Goal: Task Accomplishment & Management: Manage account settings

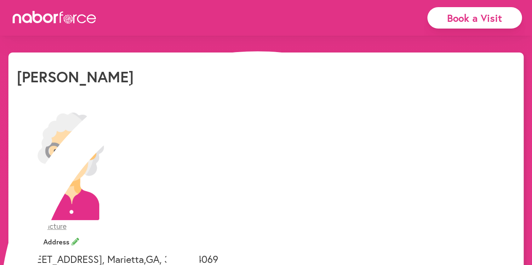
select select "*"
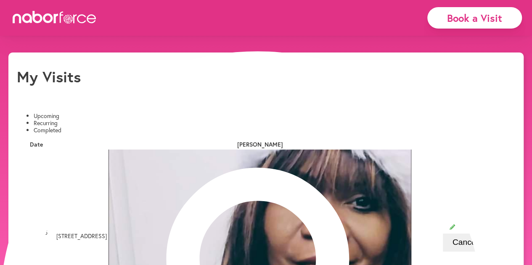
click at [182, 127] on li "Completed" at bounding box center [274, 130] width 481 height 7
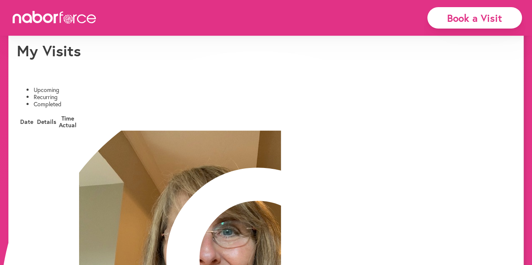
scroll to position [34, 0]
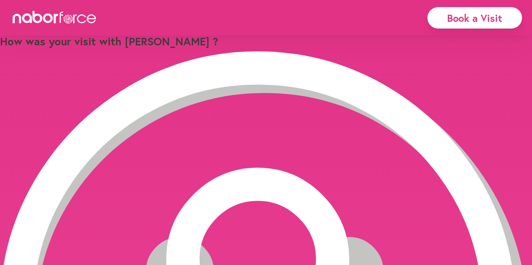
scroll to position [34, 0]
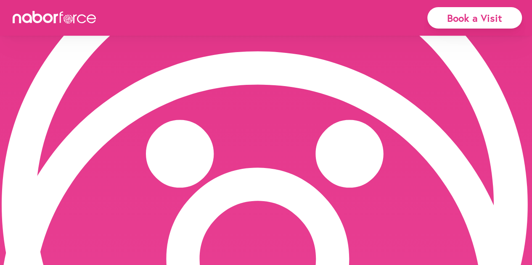
scroll to position [134, 0]
type input "**********"
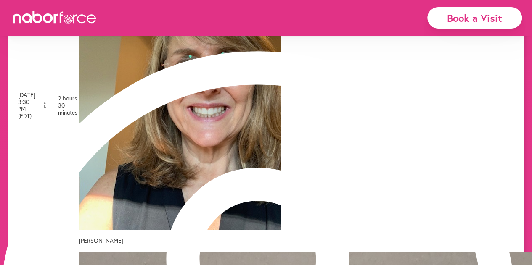
scroll to position [202, 0]
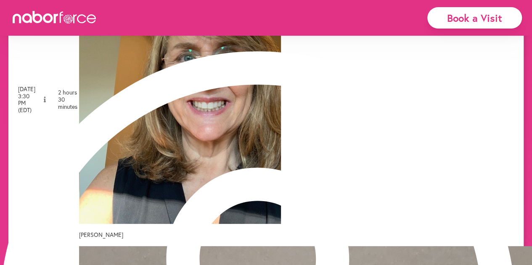
click at [531, 7] on div "Book a Visit" at bounding box center [474, 18] width 115 height 36
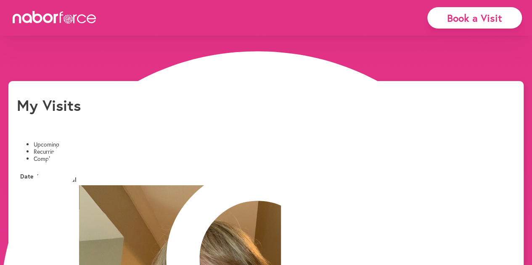
click at [246, 29] on button "Yes" at bounding box center [250, 24] width 16 height 9
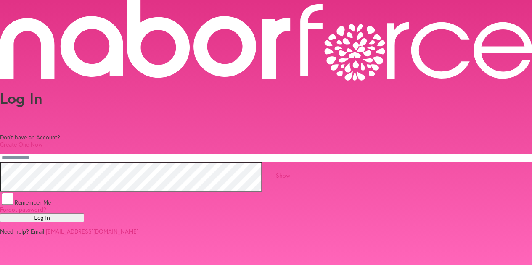
type input "**********"
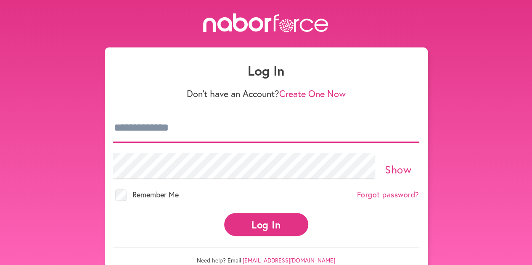
type input "**********"
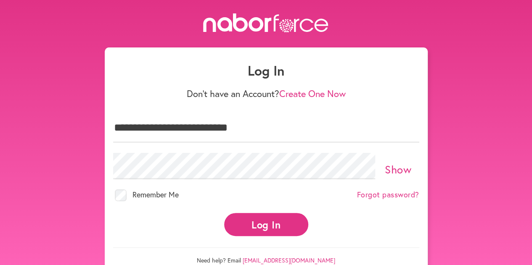
click at [288, 214] on button "Log In" at bounding box center [266, 224] width 84 height 23
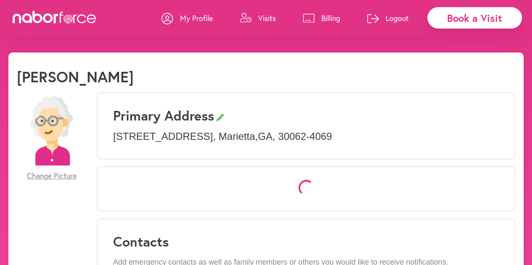
select select "*"
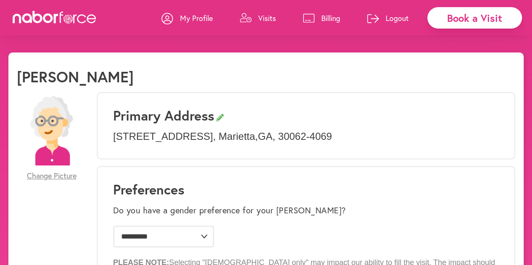
click at [328, 17] on p "Billing" at bounding box center [330, 18] width 19 height 10
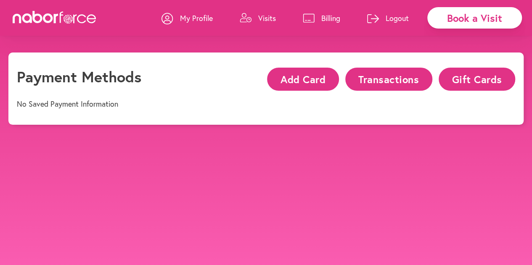
click at [388, 80] on button "Transactions" at bounding box center [388, 79] width 87 height 23
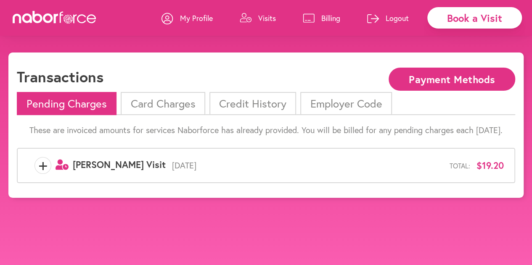
click at [271, 108] on li "Credit History" at bounding box center [252, 103] width 87 height 23
